Goal: Task Accomplishment & Management: Manage account settings

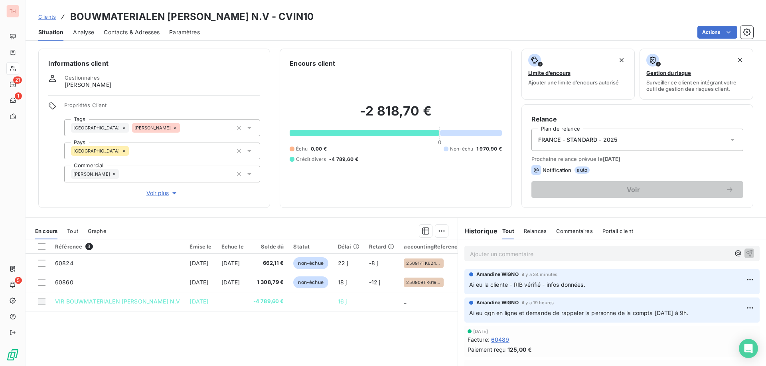
click at [52, 17] on span "Clients" at bounding box center [47, 17] width 18 height 6
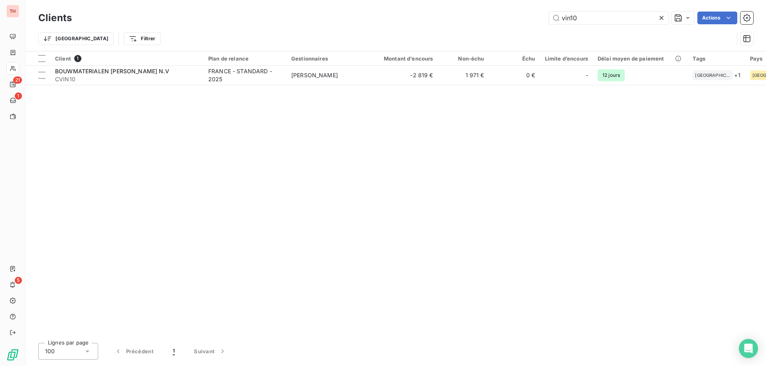
drag, startPoint x: 582, startPoint y: 16, endPoint x: 541, endPoint y: 18, distance: 40.7
click at [542, 18] on div "vin10 Actions" at bounding box center [417, 18] width 672 height 13
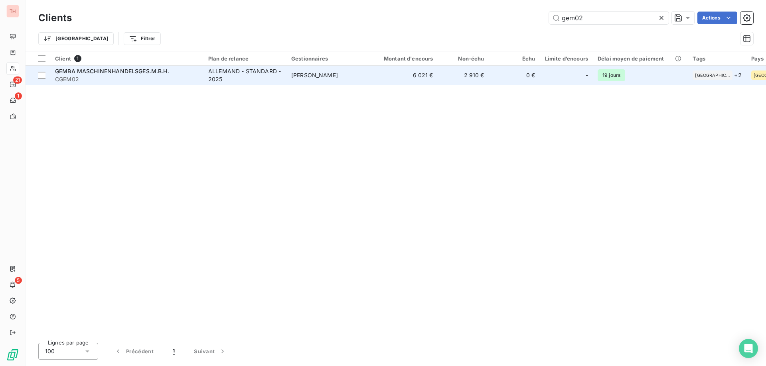
type input "gem02"
click at [375, 75] on td "6 021 €" at bounding box center [403, 75] width 69 height 19
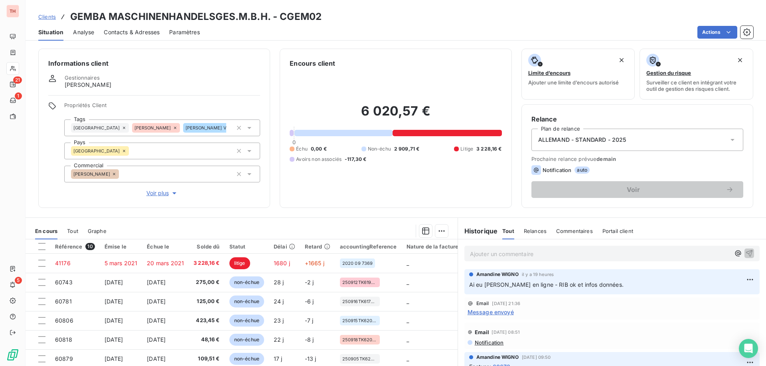
click at [50, 16] on span "Clients" at bounding box center [47, 17] width 18 height 6
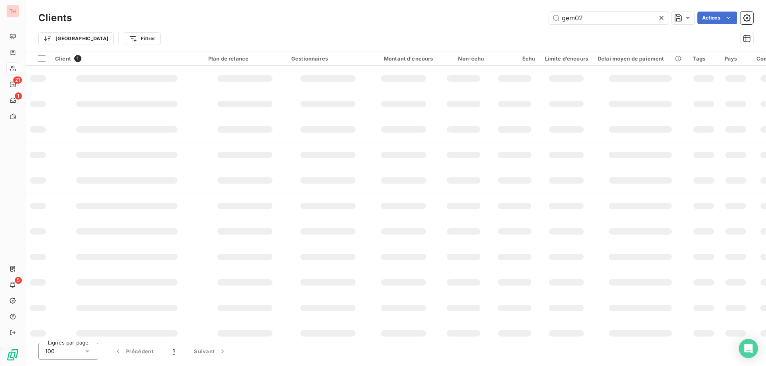
drag, startPoint x: 540, startPoint y: 19, endPoint x: 531, endPoint y: 21, distance: 8.5
click at [532, 21] on div "gem02 Actions" at bounding box center [417, 18] width 672 height 13
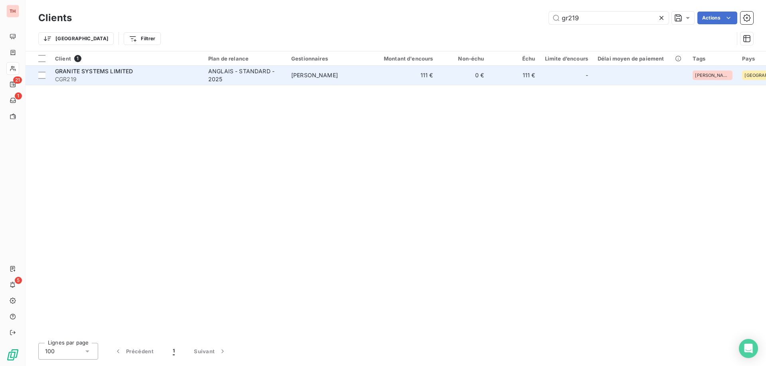
type input "gr219"
click at [345, 69] on td "[PERSON_NAME]" at bounding box center [327, 75] width 83 height 19
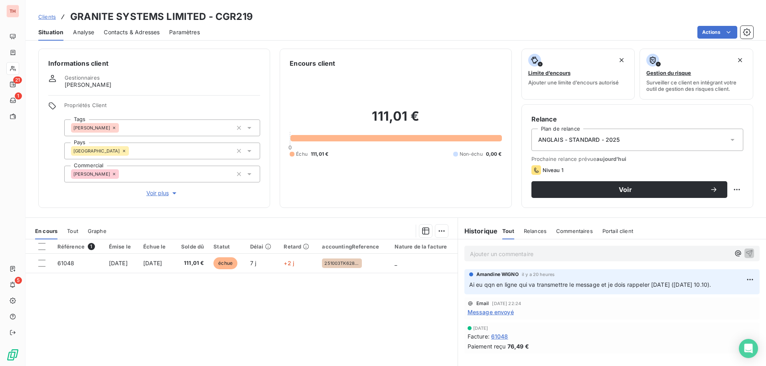
drag, startPoint x: 51, startPoint y: 17, endPoint x: 242, endPoint y: 21, distance: 191.9
click at [51, 17] on span "Clients" at bounding box center [47, 17] width 18 height 6
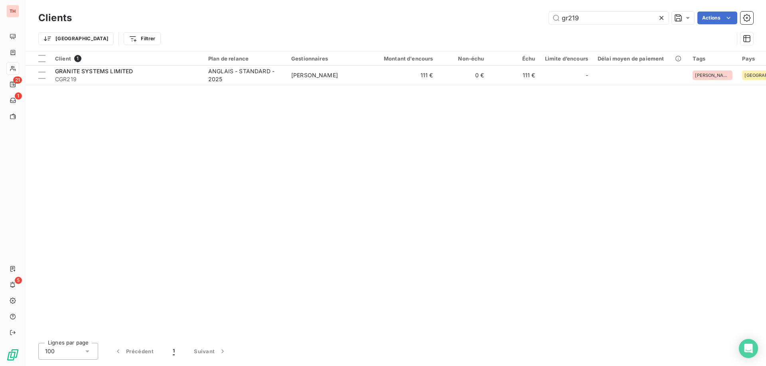
drag, startPoint x: 567, startPoint y: 18, endPoint x: 542, endPoint y: 18, distance: 24.7
click at [542, 18] on div "gr219 Actions" at bounding box center [417, 18] width 672 height 13
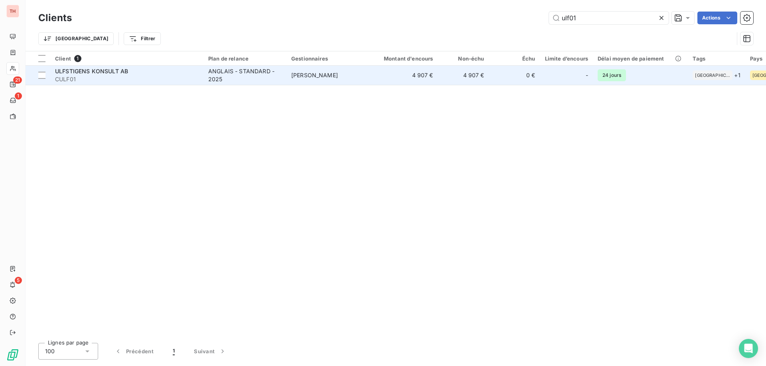
type input "ulf01"
click at [361, 74] on td "[PERSON_NAME]" at bounding box center [327, 75] width 83 height 19
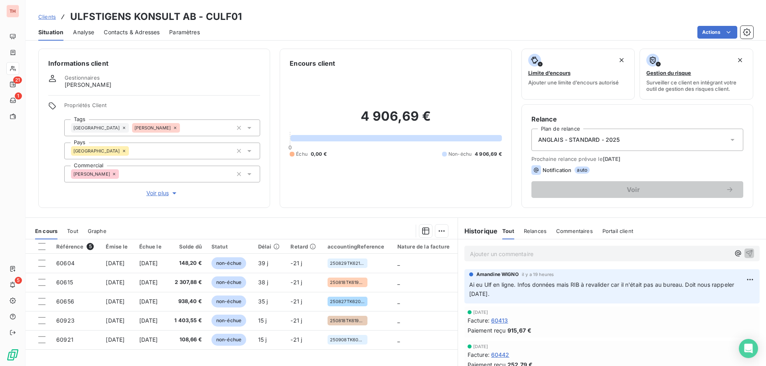
click at [550, 251] on p "Ajouter un commentaire ﻿" at bounding box center [600, 254] width 260 height 10
click at [745, 254] on icon "button" at bounding box center [749, 253] width 8 height 8
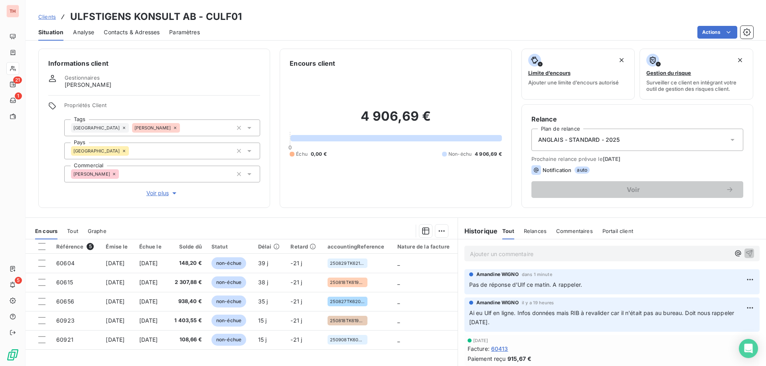
drag, startPoint x: 43, startPoint y: 17, endPoint x: 214, endPoint y: 22, distance: 170.3
click at [43, 17] on span "Clients" at bounding box center [47, 17] width 18 height 6
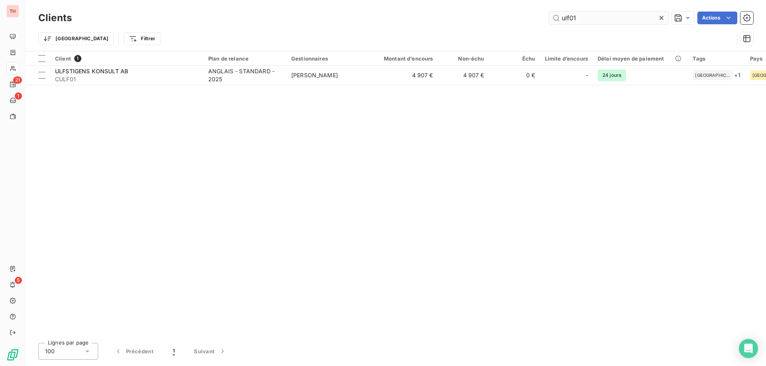
drag, startPoint x: 571, startPoint y: 16, endPoint x: 565, endPoint y: 16, distance: 6.4
click at [565, 16] on input "ulf01" at bounding box center [609, 18] width 120 height 13
type input "u"
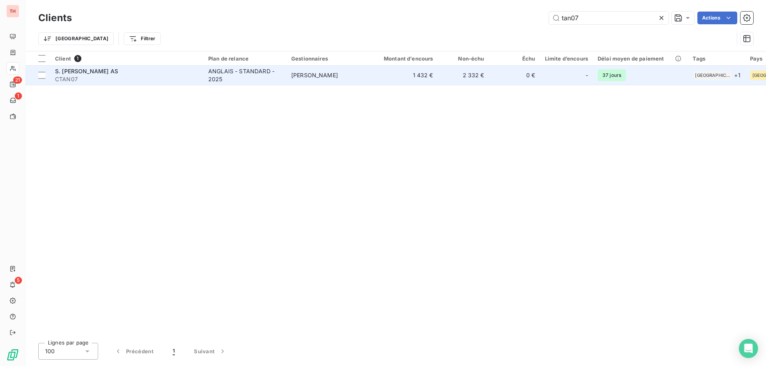
type input "tan07"
drag, startPoint x: 368, startPoint y: 77, endPoint x: 420, endPoint y: 83, distance: 51.3
click at [368, 77] on td "[PERSON_NAME]" at bounding box center [327, 75] width 83 height 19
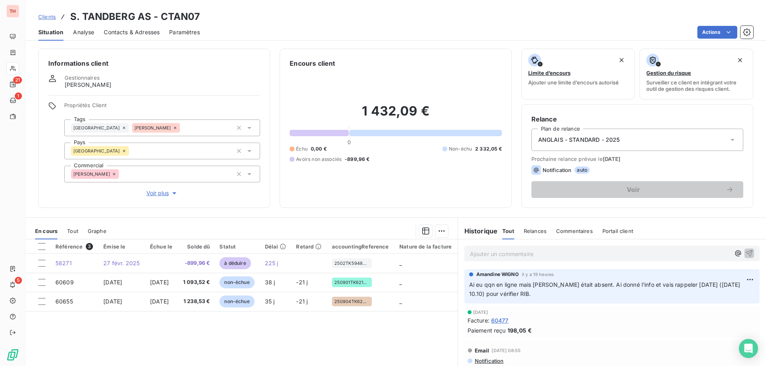
click at [503, 256] on p "Ajouter un commentaire ﻿" at bounding box center [600, 254] width 260 height 10
click at [745, 252] on icon "button" at bounding box center [749, 253] width 8 height 8
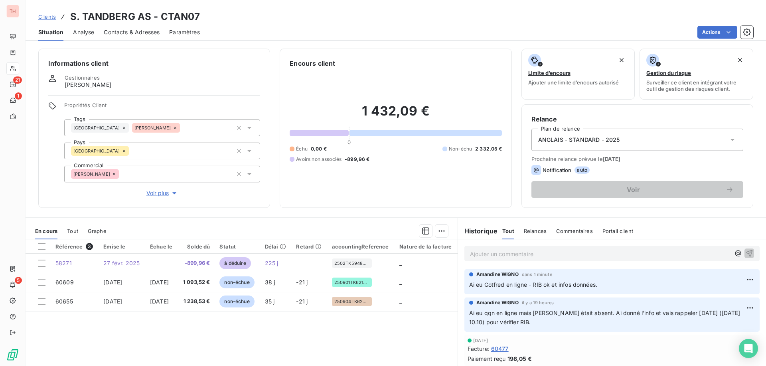
click at [49, 16] on span "Clients" at bounding box center [47, 17] width 18 height 6
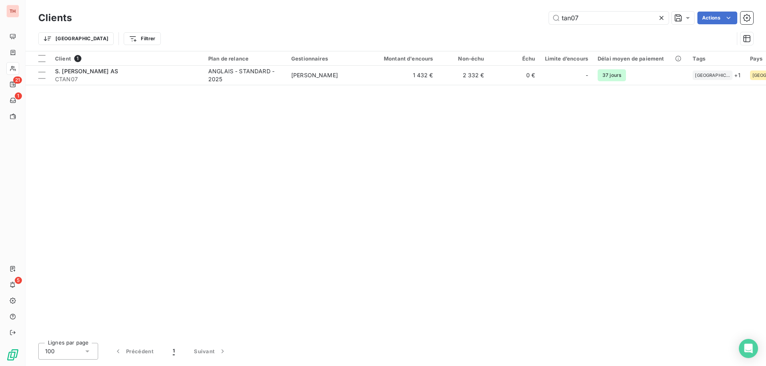
drag, startPoint x: 579, startPoint y: 20, endPoint x: 532, endPoint y: 17, distance: 47.2
click at [534, 17] on div "tan07 Actions" at bounding box center [417, 18] width 672 height 13
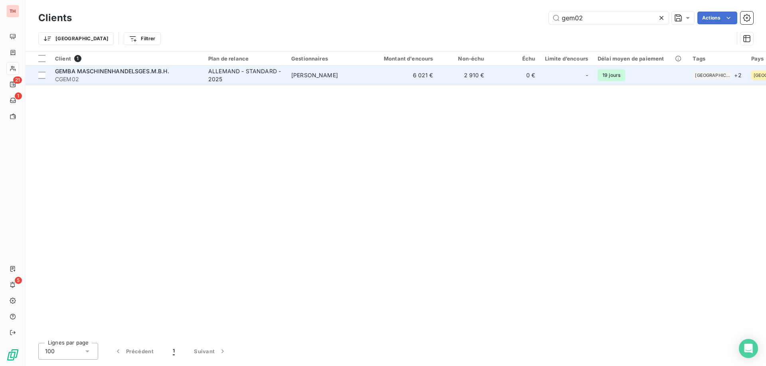
type input "gem02"
click at [289, 73] on td "[PERSON_NAME]" at bounding box center [327, 75] width 83 height 19
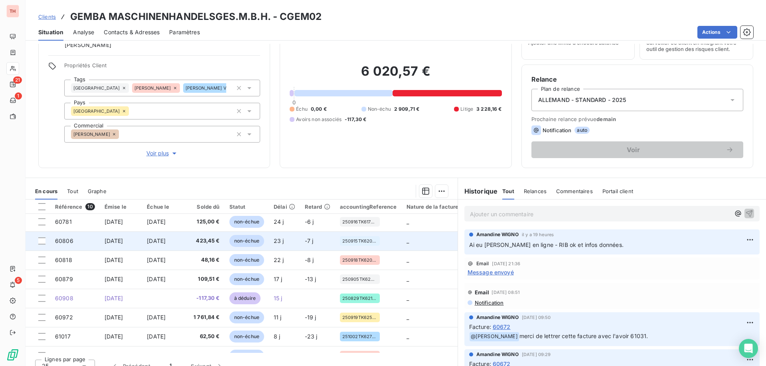
scroll to position [56, 0]
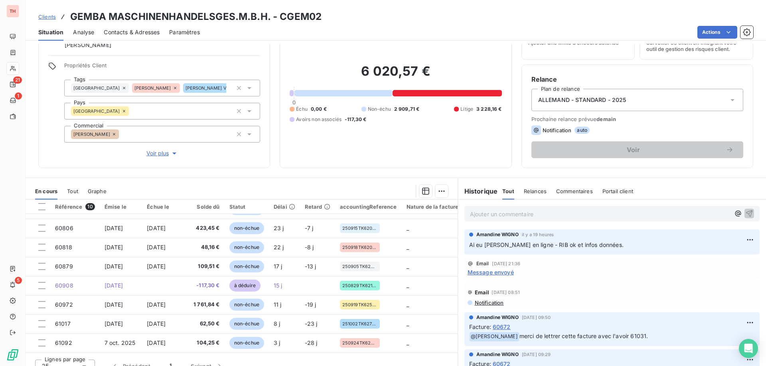
drag, startPoint x: 49, startPoint y: 18, endPoint x: 319, endPoint y: 18, distance: 269.6
click at [49, 18] on span "Clients" at bounding box center [47, 17] width 18 height 6
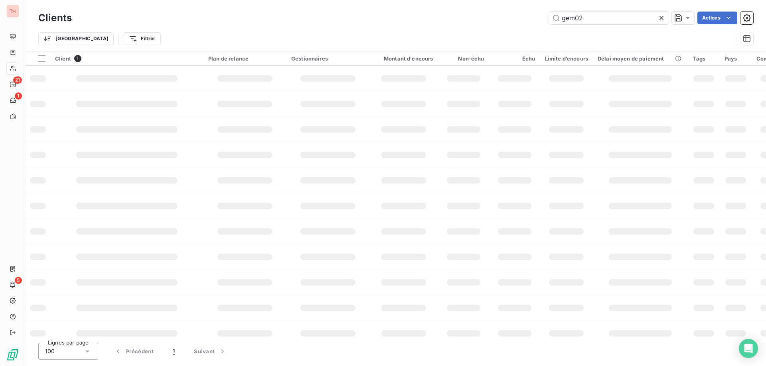
drag, startPoint x: 601, startPoint y: 18, endPoint x: 529, endPoint y: 23, distance: 71.9
click at [530, 23] on div "gem02 Actions" at bounding box center [417, 18] width 672 height 13
type input "tuy01"
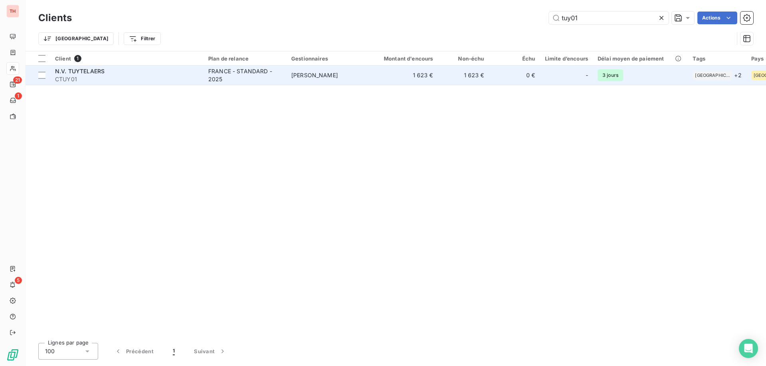
click at [382, 74] on td "1 623 €" at bounding box center [403, 75] width 69 height 19
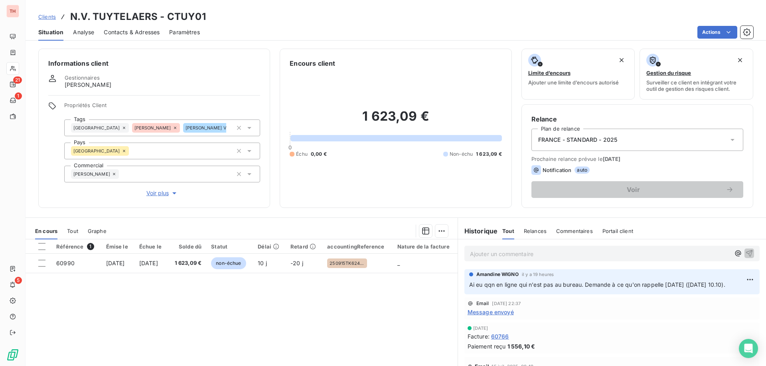
click at [576, 254] on p "Ajouter un commentaire ﻿" at bounding box center [600, 254] width 260 height 10
click at [746, 252] on icon "button" at bounding box center [749, 253] width 7 height 7
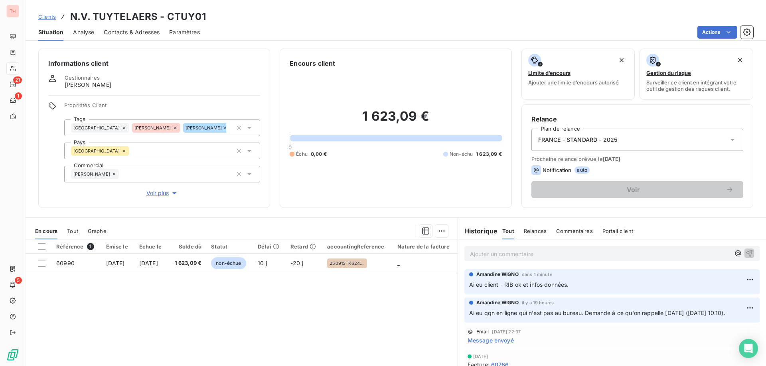
click at [50, 16] on span "Clients" at bounding box center [47, 17] width 18 height 6
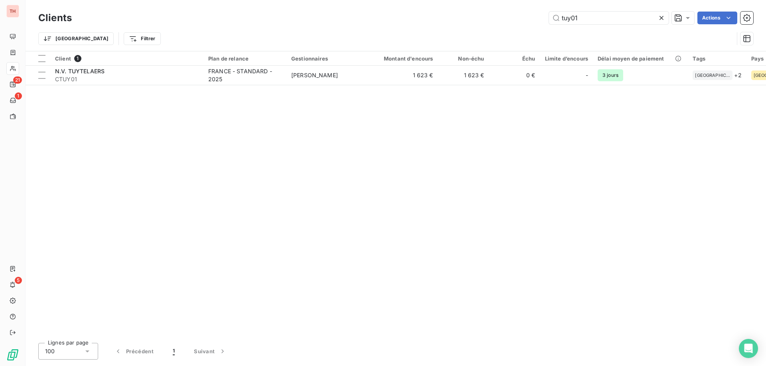
drag, startPoint x: 585, startPoint y: 20, endPoint x: 538, endPoint y: 16, distance: 47.2
click at [539, 16] on div "tuy01 Actions" at bounding box center [417, 18] width 672 height 13
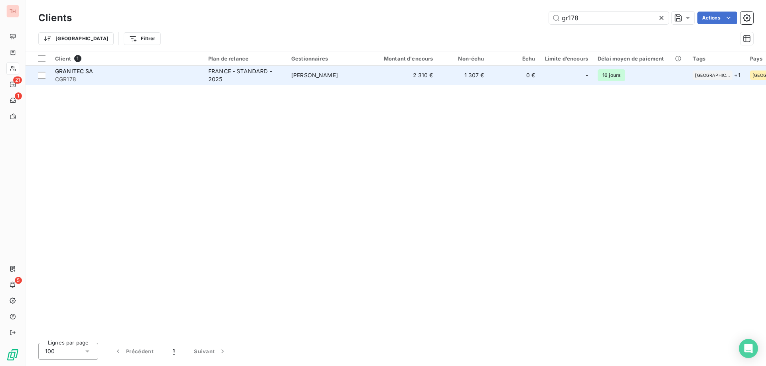
type input "gr178"
click at [357, 79] on td "[PERSON_NAME]" at bounding box center [327, 75] width 83 height 19
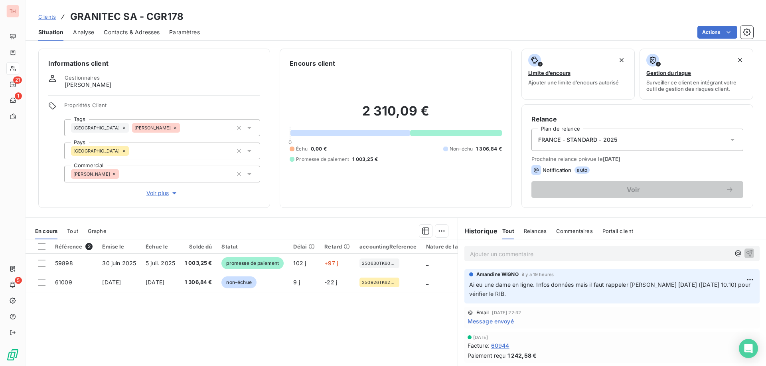
drag, startPoint x: 51, startPoint y: 14, endPoint x: 99, endPoint y: 14, distance: 48.3
click at [51, 14] on span "Clients" at bounding box center [47, 17] width 18 height 6
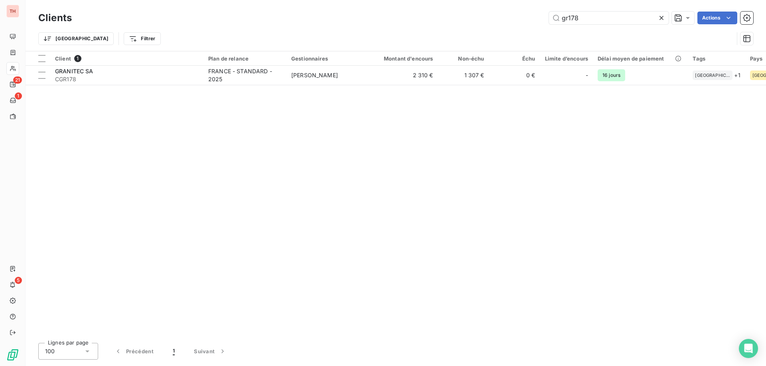
drag, startPoint x: 580, startPoint y: 18, endPoint x: 541, endPoint y: 16, distance: 39.2
click at [542, 16] on div "gr178 Actions" at bounding box center [417, 18] width 672 height 13
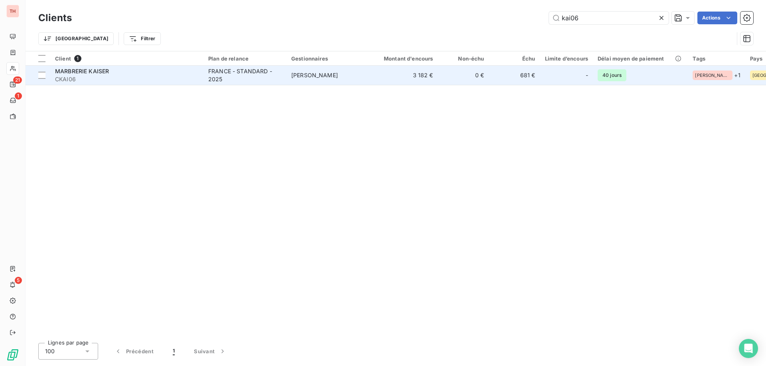
type input "kai06"
click at [356, 73] on td "[PERSON_NAME]" at bounding box center [327, 75] width 83 height 19
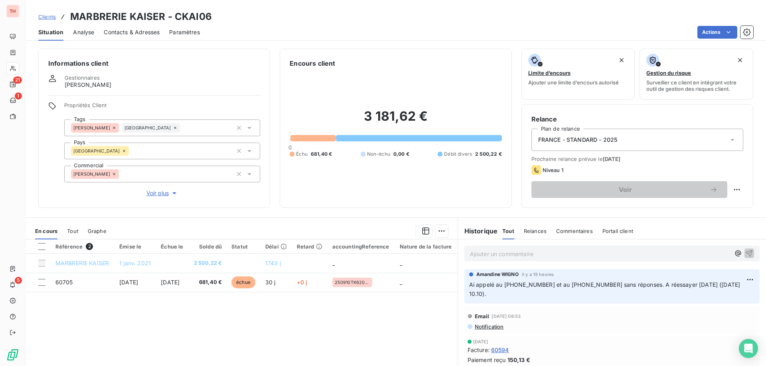
drag, startPoint x: 47, startPoint y: 15, endPoint x: 174, endPoint y: 9, distance: 126.6
click at [47, 15] on span "Clients" at bounding box center [47, 17] width 18 height 6
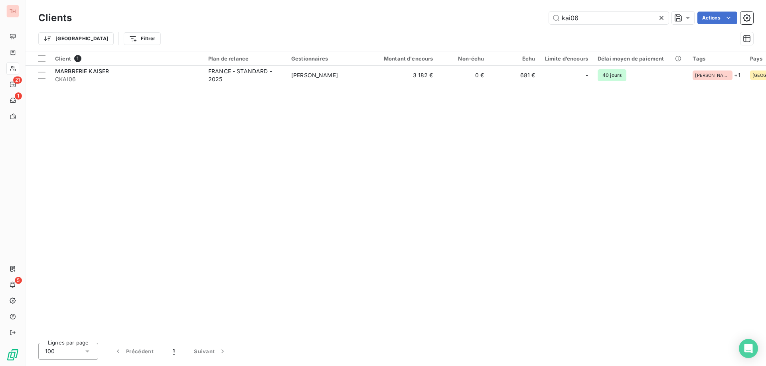
drag, startPoint x: 586, startPoint y: 19, endPoint x: 543, endPoint y: 20, distance: 43.1
click at [544, 20] on div "kai06 Actions" at bounding box center [417, 18] width 672 height 13
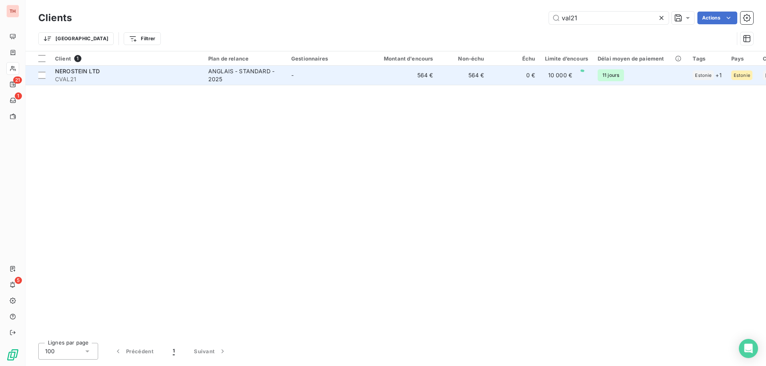
type input "val21"
click at [382, 75] on td "564 €" at bounding box center [403, 75] width 69 height 19
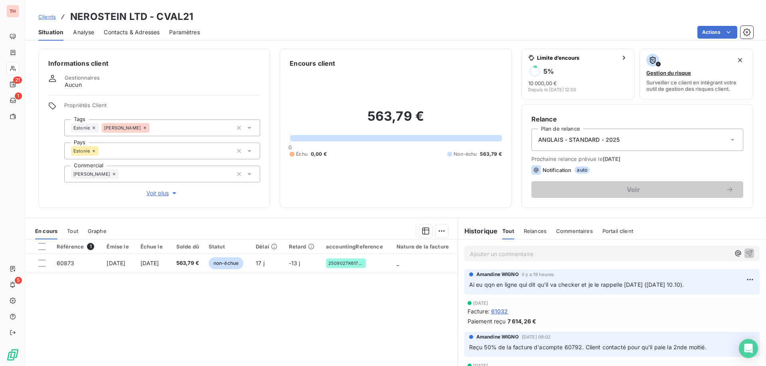
drag, startPoint x: 54, startPoint y: 16, endPoint x: 332, endPoint y: 20, distance: 278.4
click at [53, 16] on span "Clients" at bounding box center [47, 17] width 18 height 6
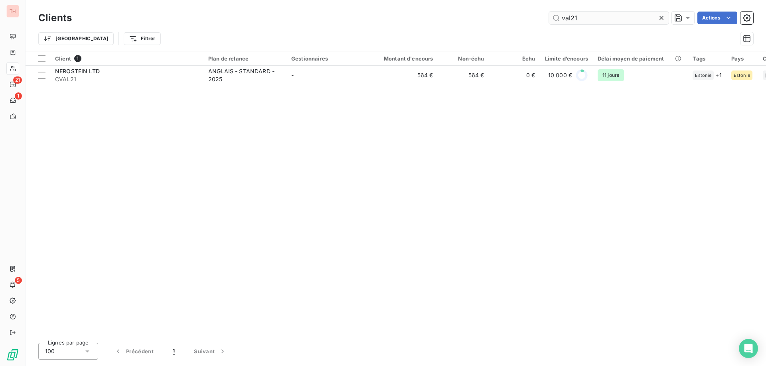
drag, startPoint x: 585, startPoint y: 19, endPoint x: 549, endPoint y: 23, distance: 36.9
click at [549, 23] on input "val21" at bounding box center [609, 18] width 120 height 13
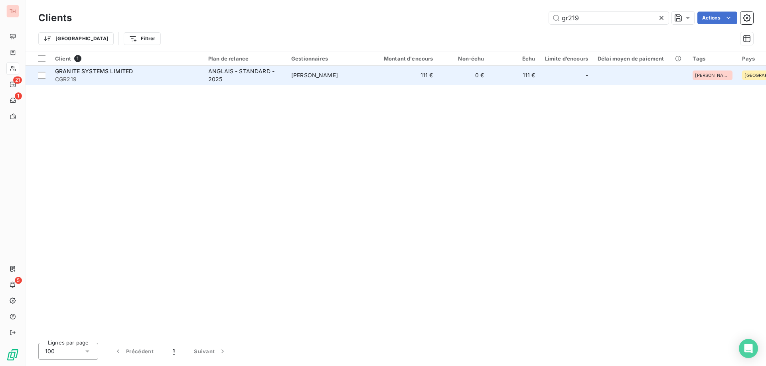
type input "gr219"
click at [306, 71] on td "[PERSON_NAME]" at bounding box center [327, 75] width 83 height 19
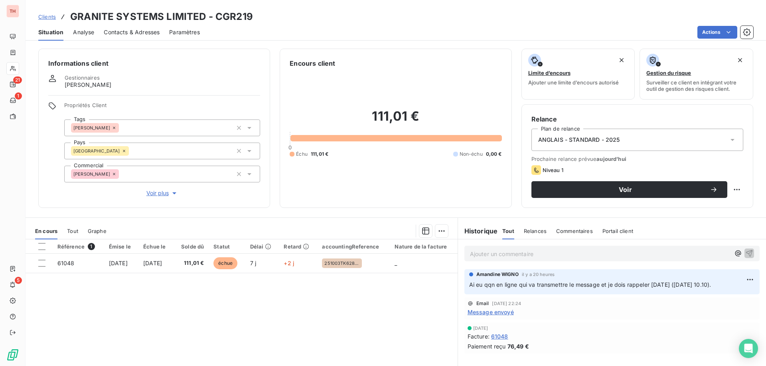
click at [539, 258] on p "Ajouter un commentaire ﻿" at bounding box center [600, 254] width 260 height 10
click at [561, 254] on span "Email envoyé CC VL pour informer fraude factures." at bounding box center [538, 253] width 136 height 7
click at [746, 253] on icon "button" at bounding box center [749, 253] width 7 height 7
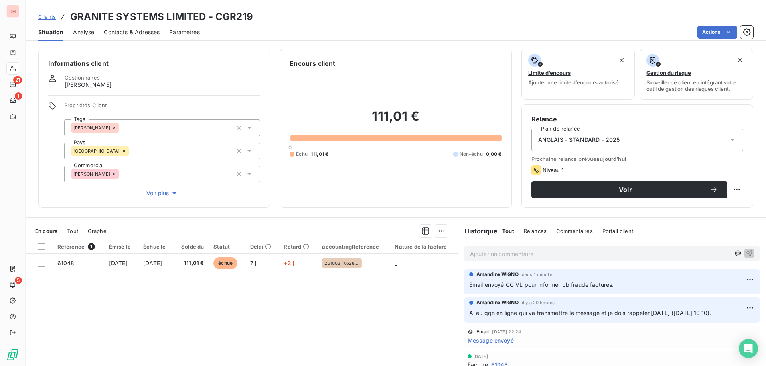
click at [48, 20] on span "Clients" at bounding box center [47, 17] width 18 height 6
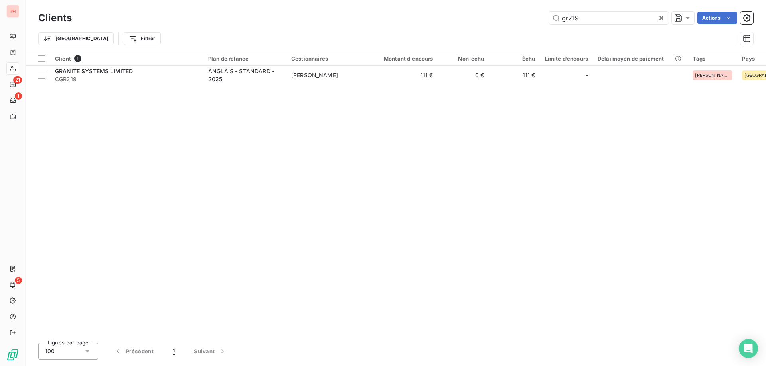
drag, startPoint x: 567, startPoint y: 14, endPoint x: 533, endPoint y: 15, distance: 33.9
click at [537, 15] on div "gr219 Actions" at bounding box center [417, 18] width 672 height 13
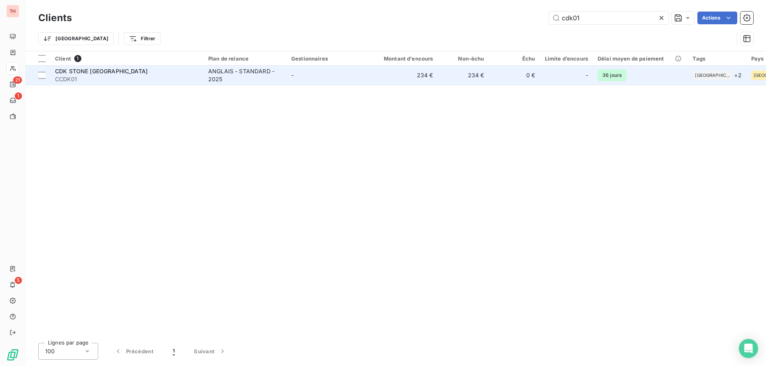
type input "cdk01"
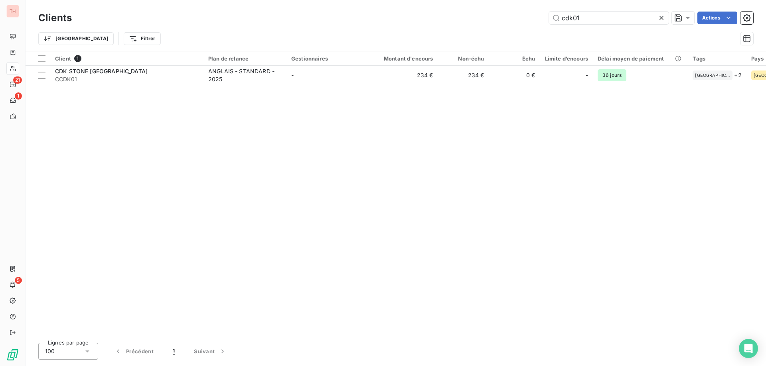
drag, startPoint x: 348, startPoint y: 74, endPoint x: 445, endPoint y: 94, distance: 98.5
click at [348, 74] on td "-" at bounding box center [327, 75] width 83 height 19
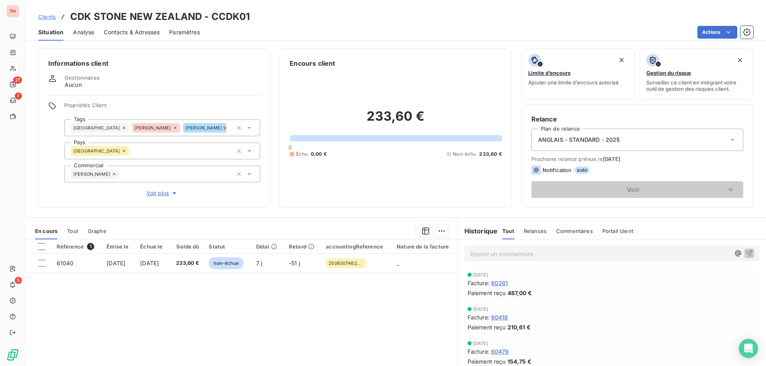
click at [479, 253] on p "Ajouter un commentaire ﻿" at bounding box center [600, 254] width 260 height 10
drag, startPoint x: 594, startPoint y: 252, endPoint x: 603, endPoint y: 263, distance: 13.8
click at [595, 254] on span "Email envoyé à [PERSON_NAME] CC YS pour info pb fraud efactures." at bounding box center [563, 253] width 186 height 7
click at [746, 253] on icon "button" at bounding box center [749, 253] width 7 height 7
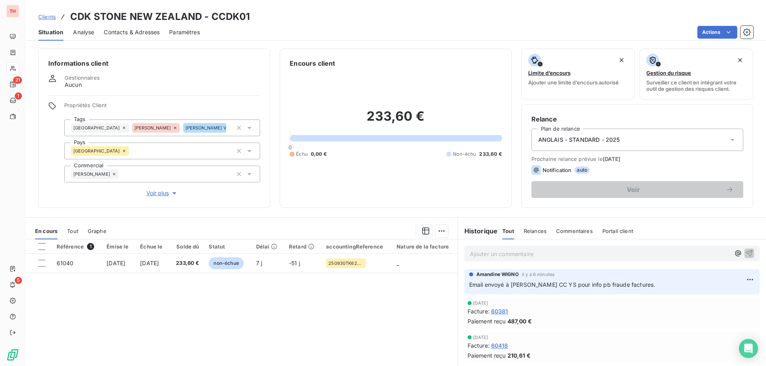
click at [50, 15] on span "Clients" at bounding box center [47, 17] width 18 height 6
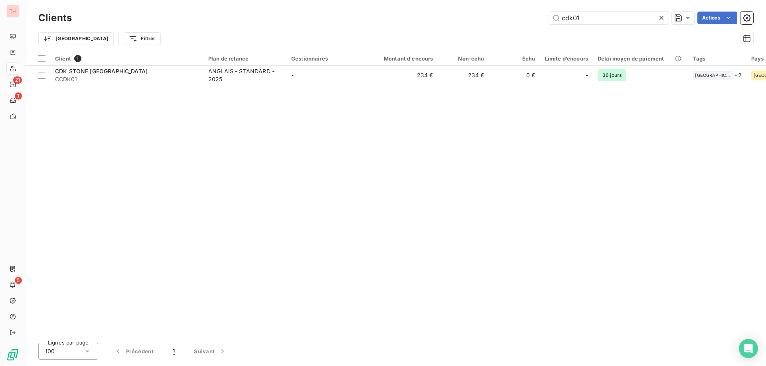
drag, startPoint x: 577, startPoint y: 19, endPoint x: 533, endPoint y: 20, distance: 43.9
click at [534, 20] on div "cdk01 Actions" at bounding box center [417, 18] width 672 height 13
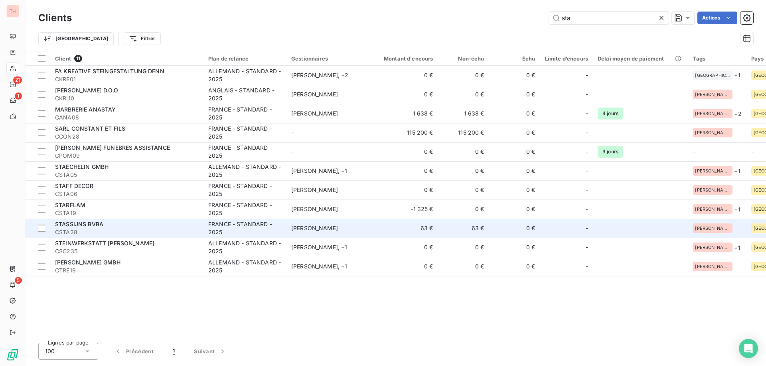
type input "sta"
click at [147, 231] on span "CSTA28" at bounding box center [127, 233] width 144 height 8
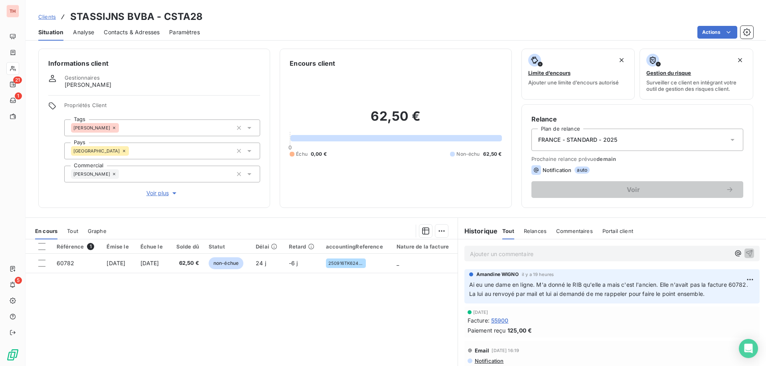
click at [588, 257] on p "Ajouter un commentaire ﻿" at bounding box center [600, 254] width 260 height 10
click at [43, 17] on span "Clients" at bounding box center [47, 17] width 18 height 6
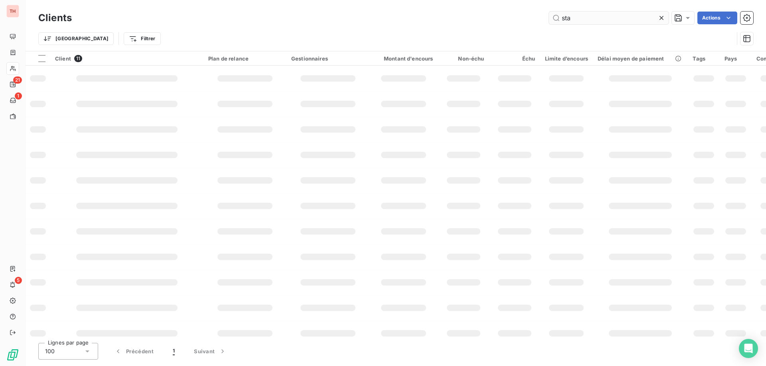
drag, startPoint x: 565, startPoint y: 15, endPoint x: 592, endPoint y: 23, distance: 27.9
click at [551, 15] on input "sta" at bounding box center [609, 18] width 120 height 13
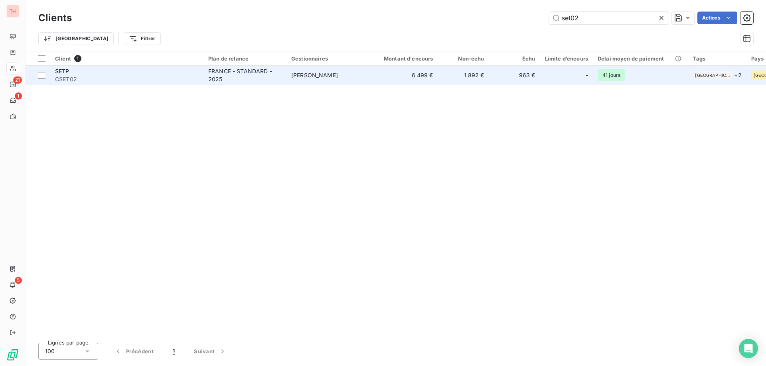
type input "set02"
click at [378, 83] on td "6 499 €" at bounding box center [403, 75] width 69 height 19
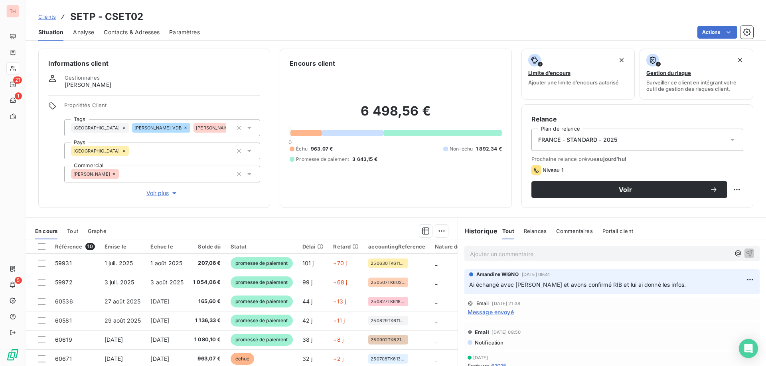
drag, startPoint x: 40, startPoint y: 16, endPoint x: 71, endPoint y: 16, distance: 30.7
click at [40, 16] on span "Clients" at bounding box center [47, 17] width 18 height 6
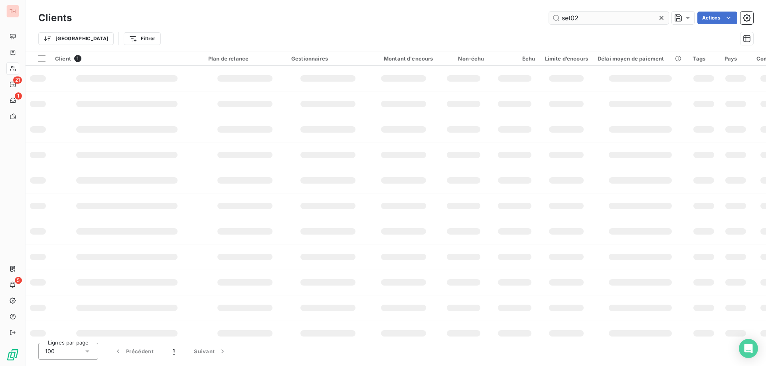
drag, startPoint x: 545, startPoint y: 16, endPoint x: 548, endPoint y: 20, distance: 5.4
click at [539, 16] on div "set02 Actions" at bounding box center [417, 18] width 672 height 13
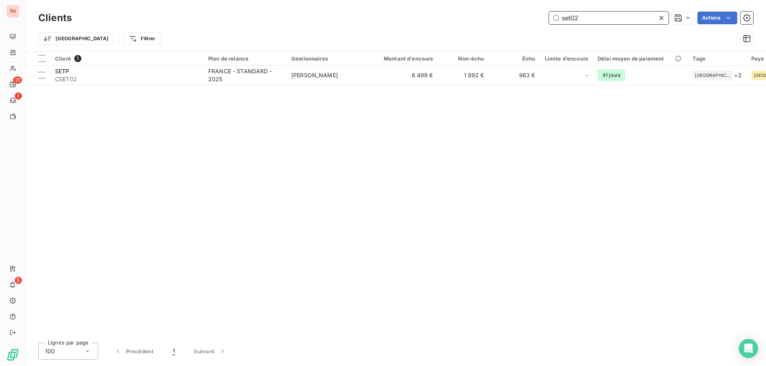
click at [590, 17] on input "set02" at bounding box center [609, 18] width 120 height 13
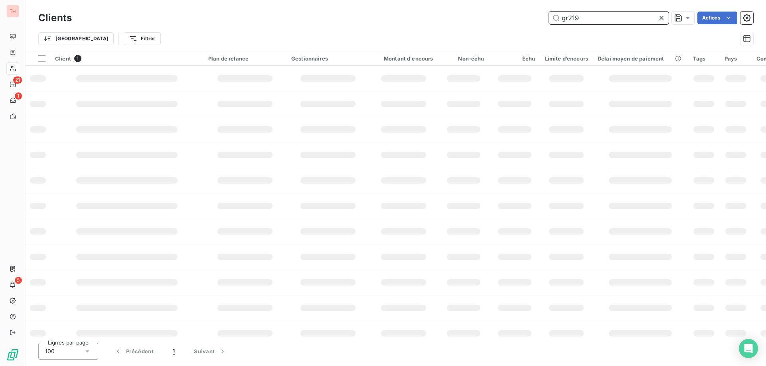
type input "gr219"
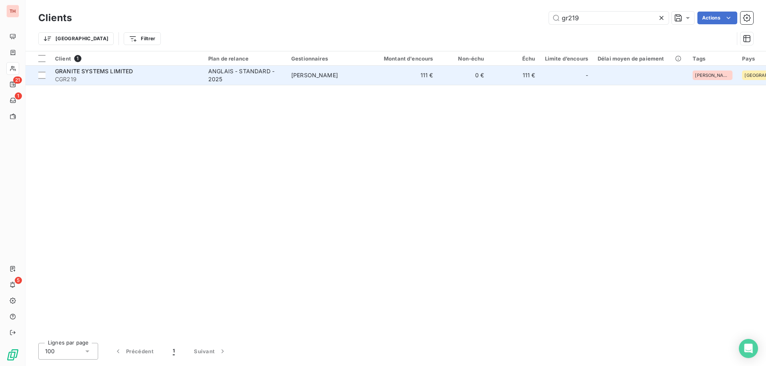
drag, startPoint x: 340, startPoint y: 86, endPoint x: 344, endPoint y: 82, distance: 5.7
click at [340, 86] on div "Client 1 Plan de relance Gestionnaires Montant d'encours Non-échu Échu Limite d…" at bounding box center [396, 194] width 740 height 286
click at [361, 79] on td "[PERSON_NAME]" at bounding box center [327, 75] width 83 height 19
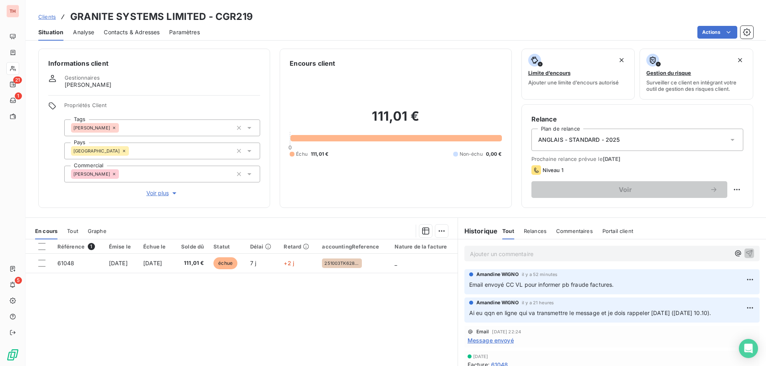
click at [53, 18] on span "Clients" at bounding box center [47, 17] width 18 height 6
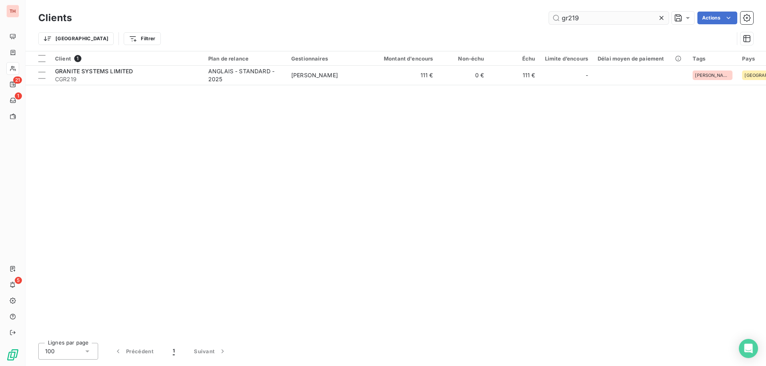
click at [556, 18] on input "gr219" at bounding box center [609, 18] width 120 height 13
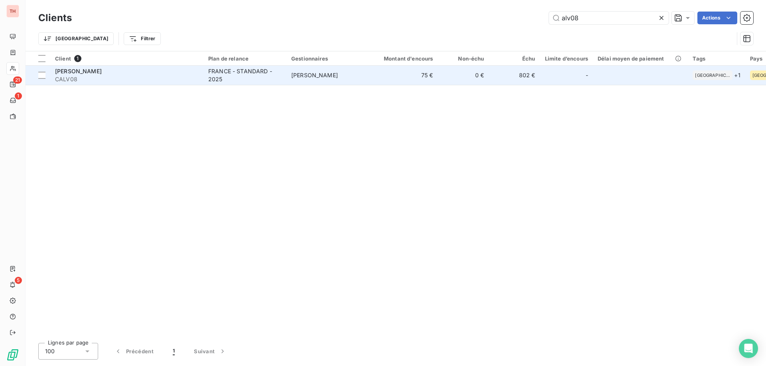
type input "alv08"
click at [359, 72] on td "[PERSON_NAME]" at bounding box center [327, 75] width 83 height 19
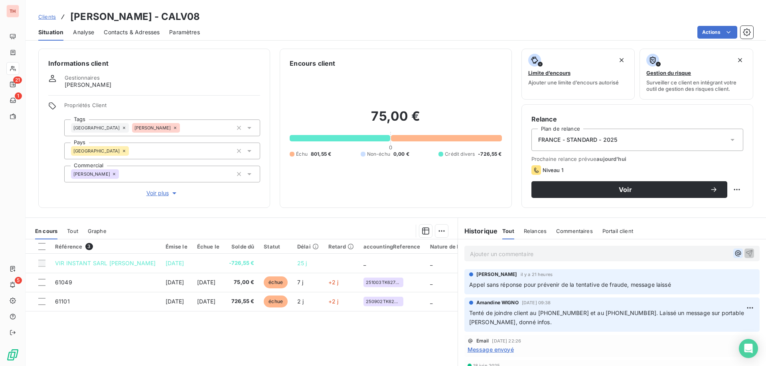
click at [734, 255] on icon "button" at bounding box center [738, 254] width 8 height 8
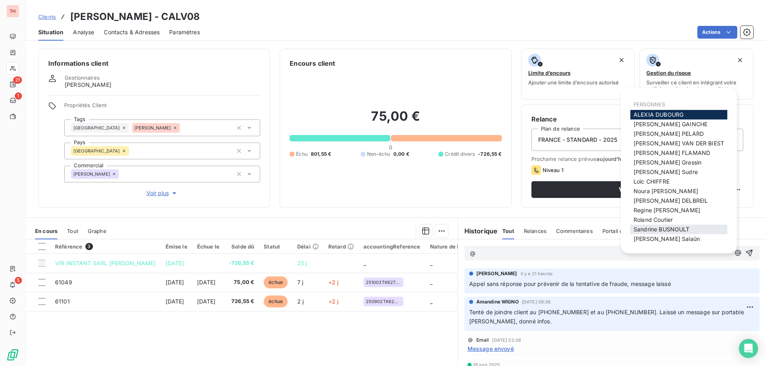
click at [666, 227] on span "Sandrine BUSNOULT" at bounding box center [661, 229] width 56 height 7
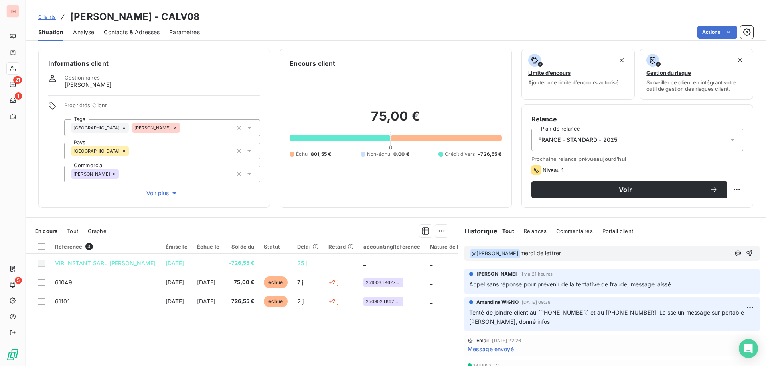
click at [591, 251] on p "﻿ @ Sandrine BUSNOULT ﻿ merci de lettrer" at bounding box center [600, 254] width 260 height 10
click at [655, 253] on p "﻿ @ Sandrine BUSNOULT ﻿ merci de lettrer la facture 61101" at bounding box center [600, 254] width 260 height 10
drag, startPoint x: 737, startPoint y: 254, endPoint x: 706, endPoint y: 270, distance: 34.8
click at [746, 254] on icon "button" at bounding box center [749, 253] width 7 height 7
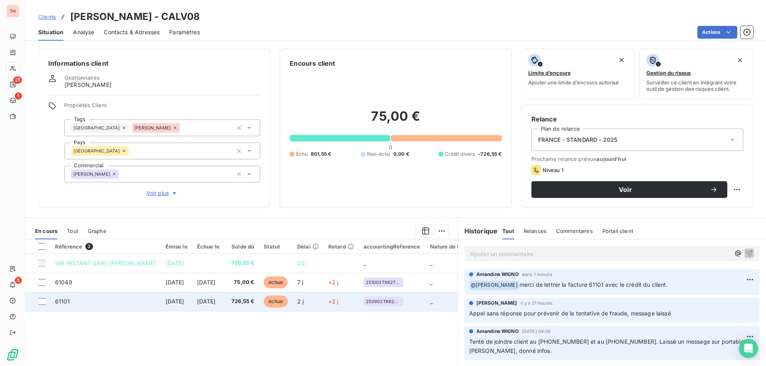
click at [216, 301] on span "[DATE]" at bounding box center [206, 301] width 19 height 7
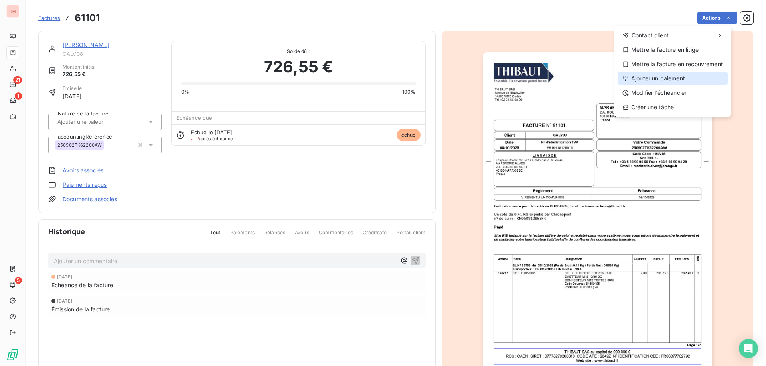
click at [682, 80] on div "Ajouter un paiement" at bounding box center [672, 78] width 110 height 13
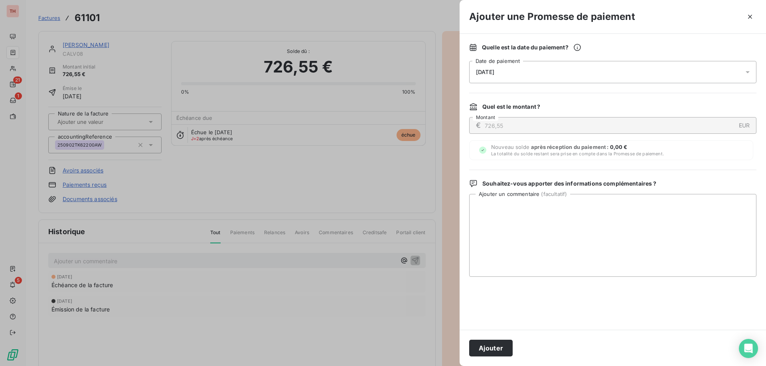
click at [566, 72] on div "11/10/2025" at bounding box center [612, 72] width 287 height 22
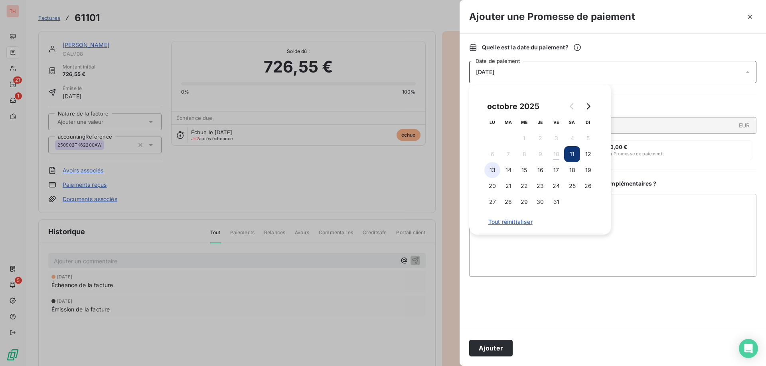
click at [489, 168] on button "13" at bounding box center [492, 170] width 16 height 16
click at [645, 207] on textarea "Ajouter un commentaire ( facultatif )" at bounding box center [612, 235] width 287 height 83
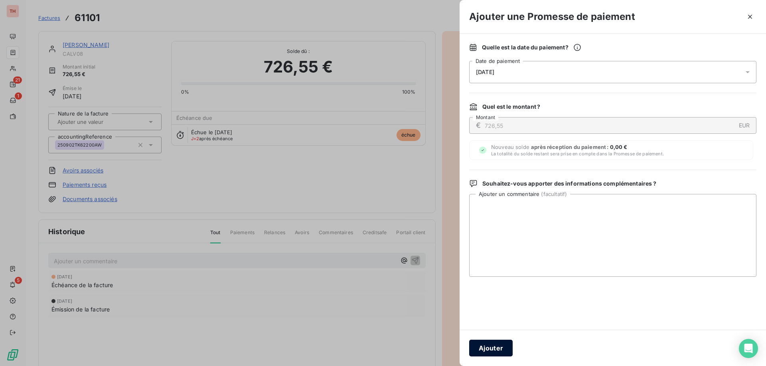
click at [495, 351] on button "Ajouter" at bounding box center [490, 348] width 43 height 17
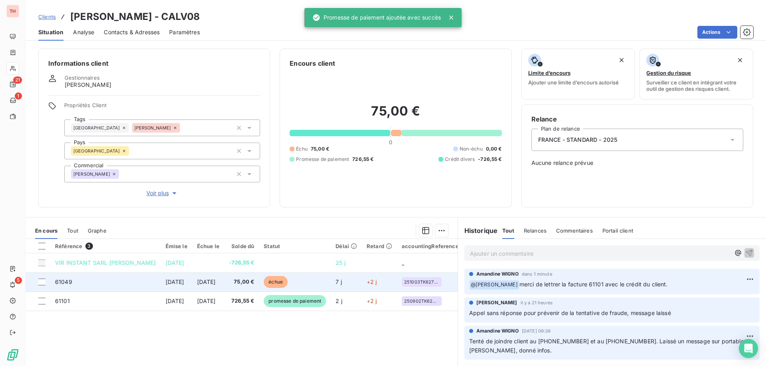
click at [254, 282] on span "75,00 €" at bounding box center [241, 282] width 25 height 8
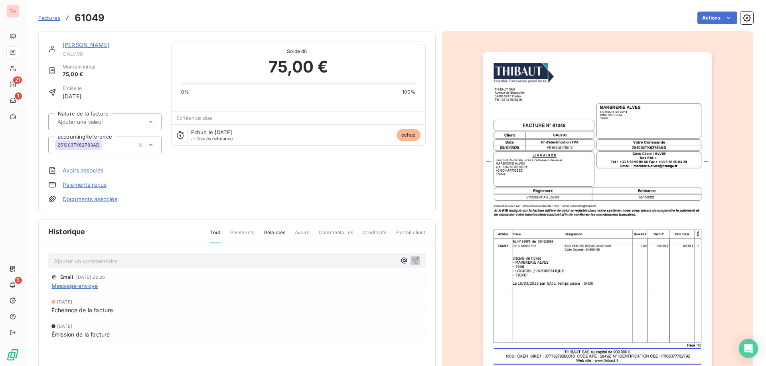
click at [713, 20] on html "TH 21 1 5 Factures 61049 Actions MARBRERIE ALVES CALV08 Montant initial 75,00 €…" at bounding box center [383, 183] width 766 height 366
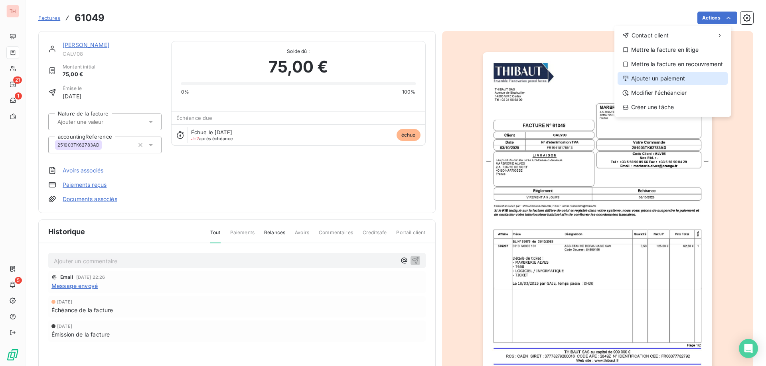
click at [669, 77] on div "Ajouter un paiement" at bounding box center [672, 78] width 110 height 13
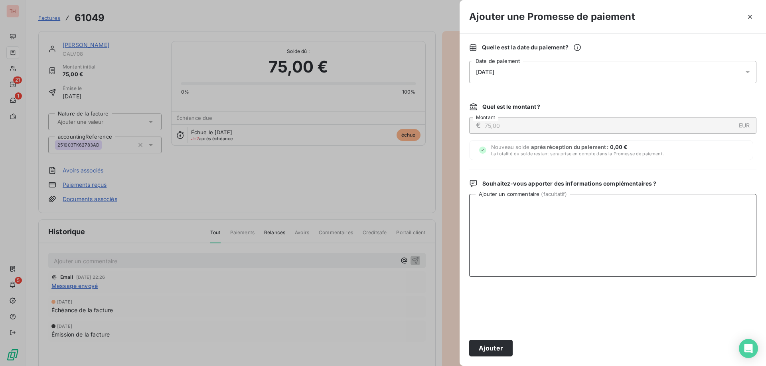
click at [538, 227] on textarea "Ajouter un commentaire ( facultatif )" at bounding box center [612, 235] width 287 height 83
drag, startPoint x: 508, startPoint y: 205, endPoint x: 506, endPoint y: 209, distance: 4.2
click at [506, 205] on textarea "Va être réglé semaine 42." at bounding box center [612, 235] width 287 height 83
type textarea "Va être réglée semaine 42."
click at [533, 64] on div "11/10/2025" at bounding box center [612, 72] width 287 height 22
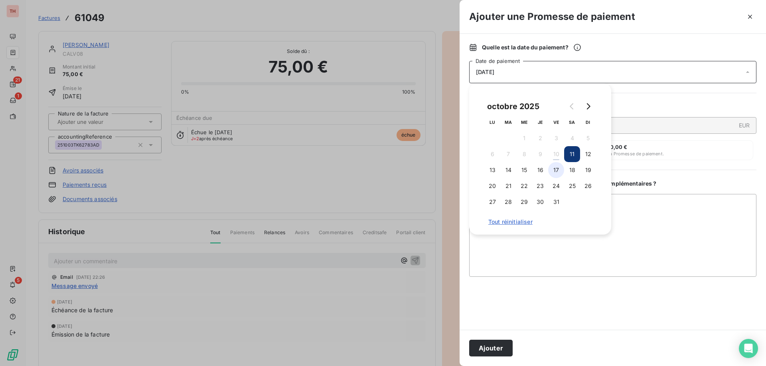
click at [555, 167] on button "17" at bounding box center [556, 170] width 16 height 16
click at [501, 349] on button "Ajouter" at bounding box center [490, 348] width 43 height 17
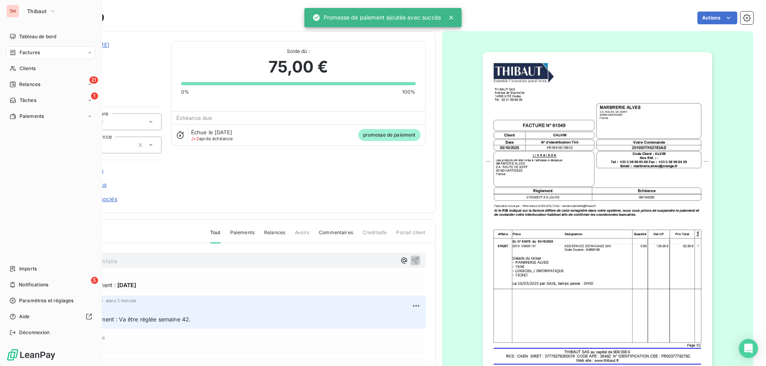
drag, startPoint x: 18, startPoint y: 68, endPoint x: 614, endPoint y: 91, distance: 596.6
click at [18, 67] on div "Clients" at bounding box center [50, 68] width 89 height 13
